Goal: Find contact information: Find contact information

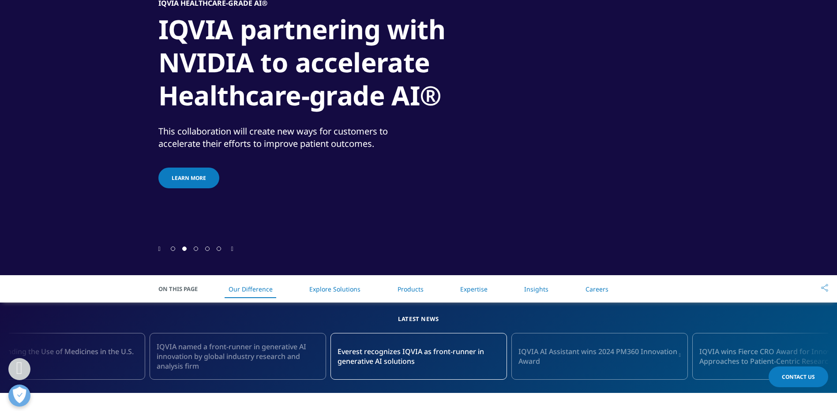
scroll to position [8, 0]
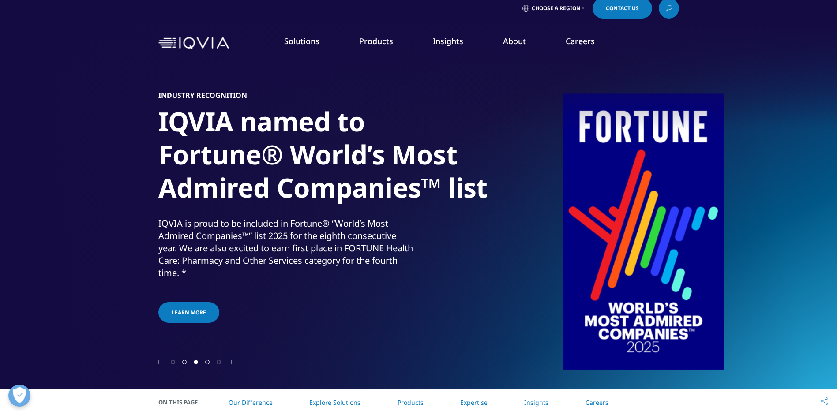
click at [381, 44] on link "Products" at bounding box center [376, 41] width 34 height 11
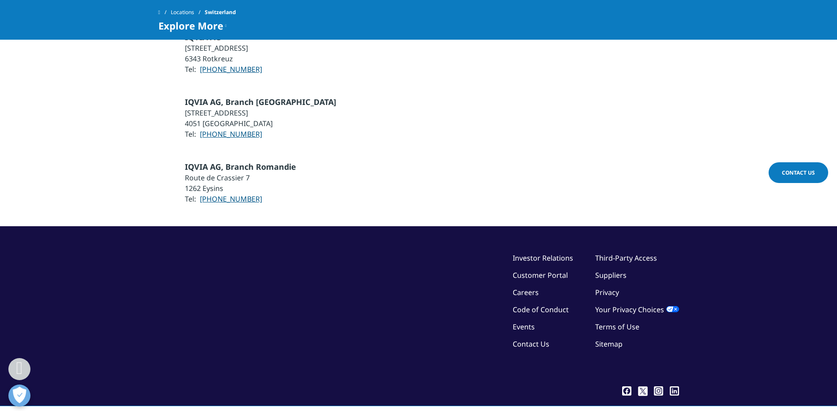
scroll to position [737, 0]
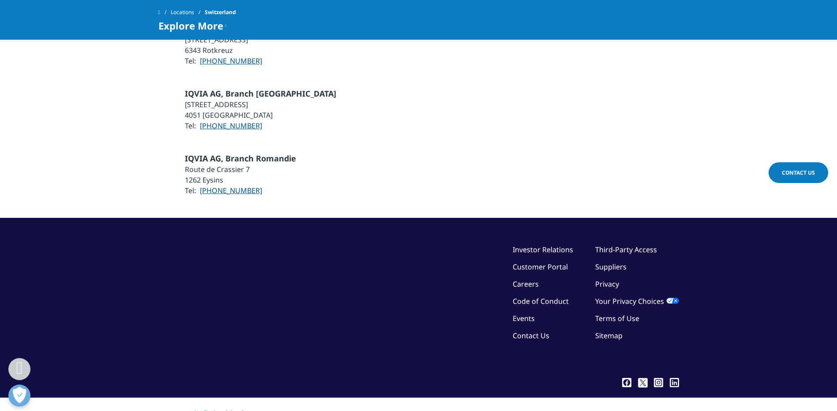
click at [533, 331] on link "Contact Us" at bounding box center [530, 336] width 37 height 10
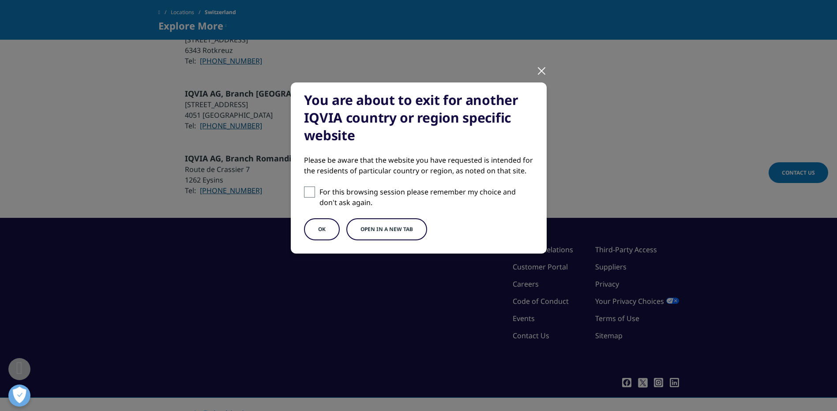
click at [537, 71] on div at bounding box center [541, 70] width 10 height 24
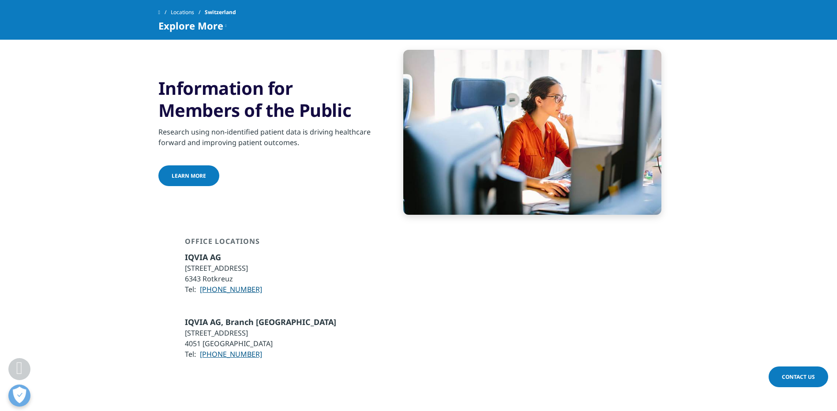
scroll to position [252, 0]
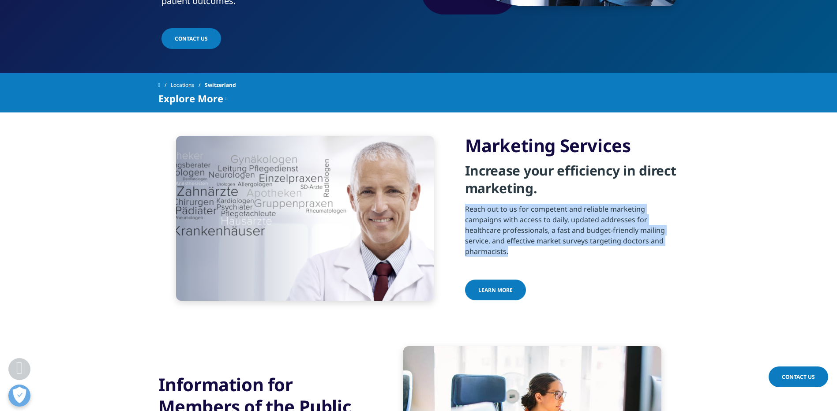
drag, startPoint x: 466, startPoint y: 174, endPoint x: 514, endPoint y: 236, distance: 78.3
click at [514, 236] on div "Marketing Services Increase your efficiency in direct marketing. Reach out to u…" at bounding box center [572, 219] width 214 height 168
copy div "Reach out to us for competent and reliable marketing campaigns with access to d…"
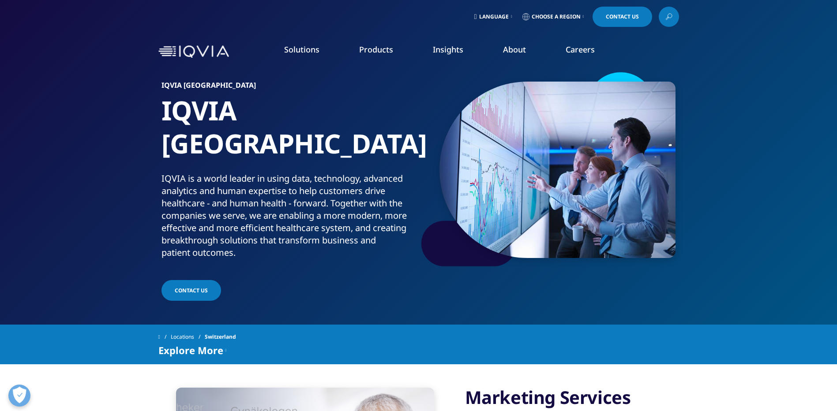
click at [654, 17] on span at bounding box center [656, 17] width 4 height 1
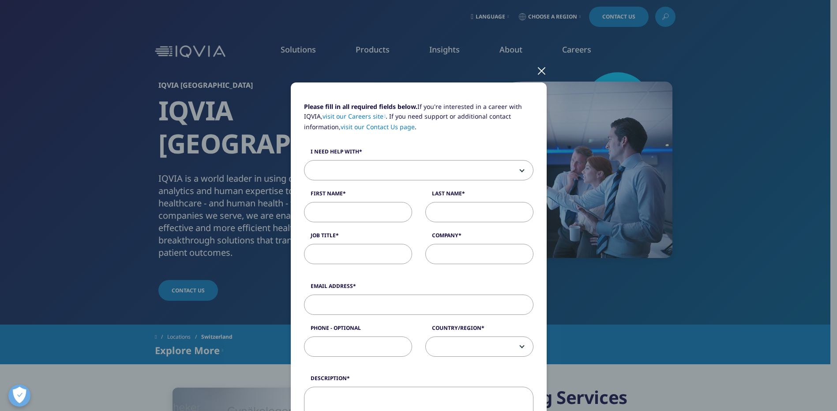
click at [540, 69] on div at bounding box center [541, 70] width 10 height 24
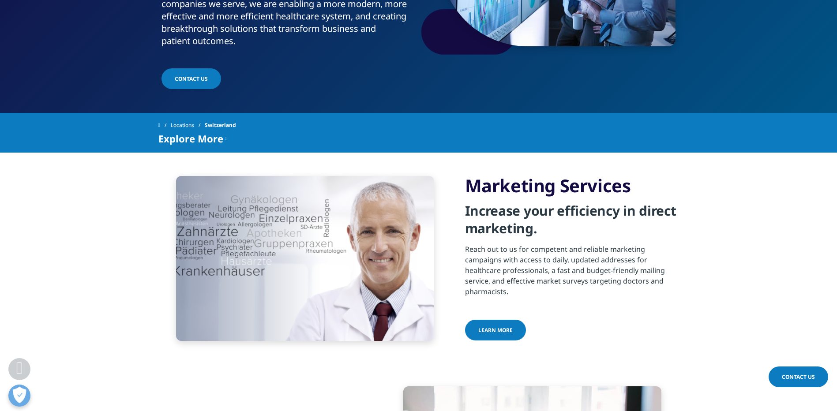
scroll to position [208, 0]
